Goal: Information Seeking & Learning: Learn about a topic

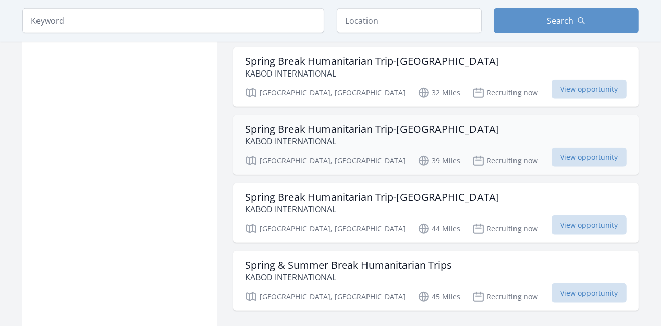
scroll to position [1222, 0]
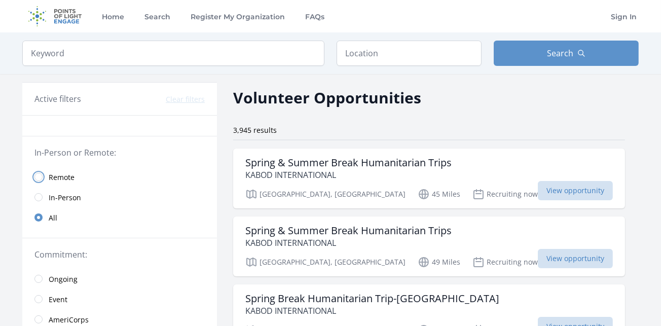
click at [37, 175] on input "radio" at bounding box center [38, 177] width 8 height 8
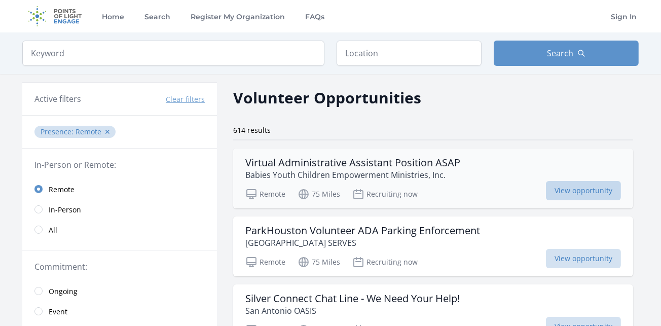
click at [546, 188] on span "View opportunity" at bounding box center [583, 190] width 75 height 19
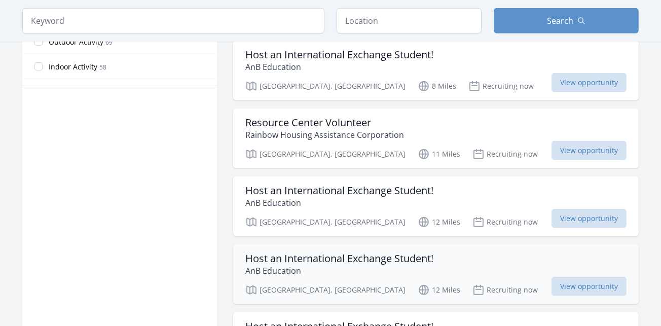
scroll to position [567, 0]
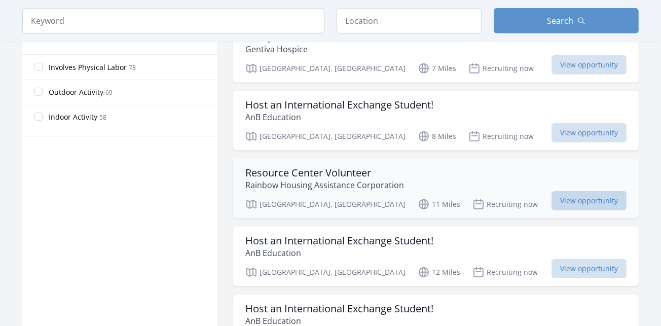
click at [588, 191] on span "View opportunity" at bounding box center [588, 200] width 75 height 19
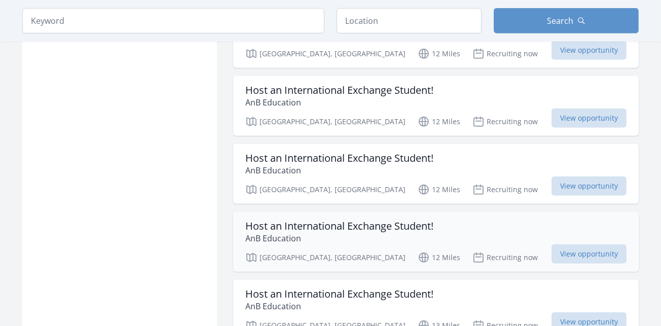
scroll to position [742, 0]
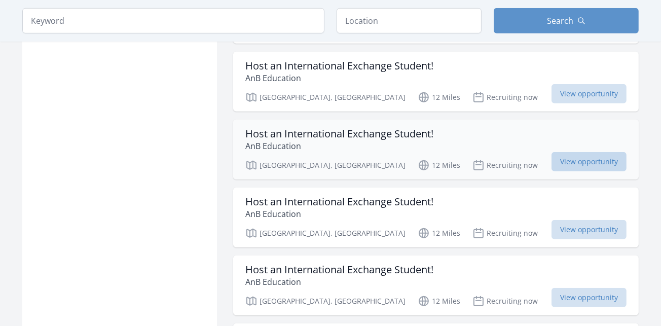
click at [569, 152] on span "View opportunity" at bounding box center [588, 161] width 75 height 19
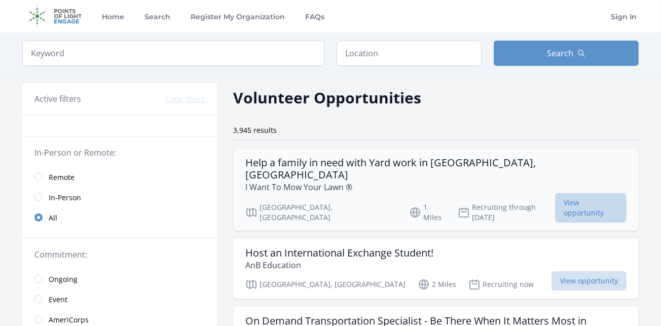
click at [569, 193] on span "View opportunity" at bounding box center [590, 207] width 71 height 29
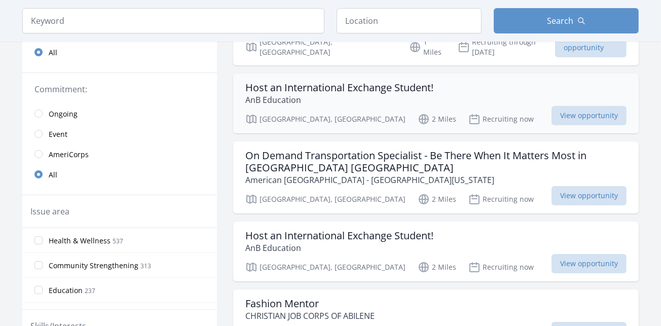
scroll to position [174, 0]
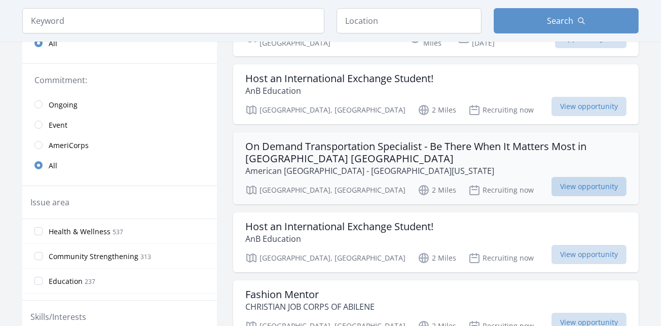
click at [554, 177] on span "View opportunity" at bounding box center [588, 186] width 75 height 19
click at [569, 177] on span "View opportunity" at bounding box center [588, 186] width 75 height 19
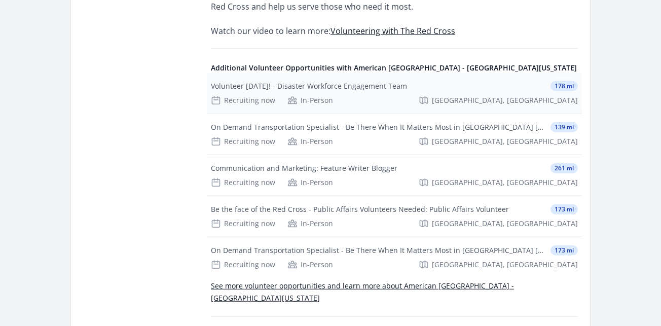
scroll to position [917, 0]
